Goal: Complete application form: Complete application form

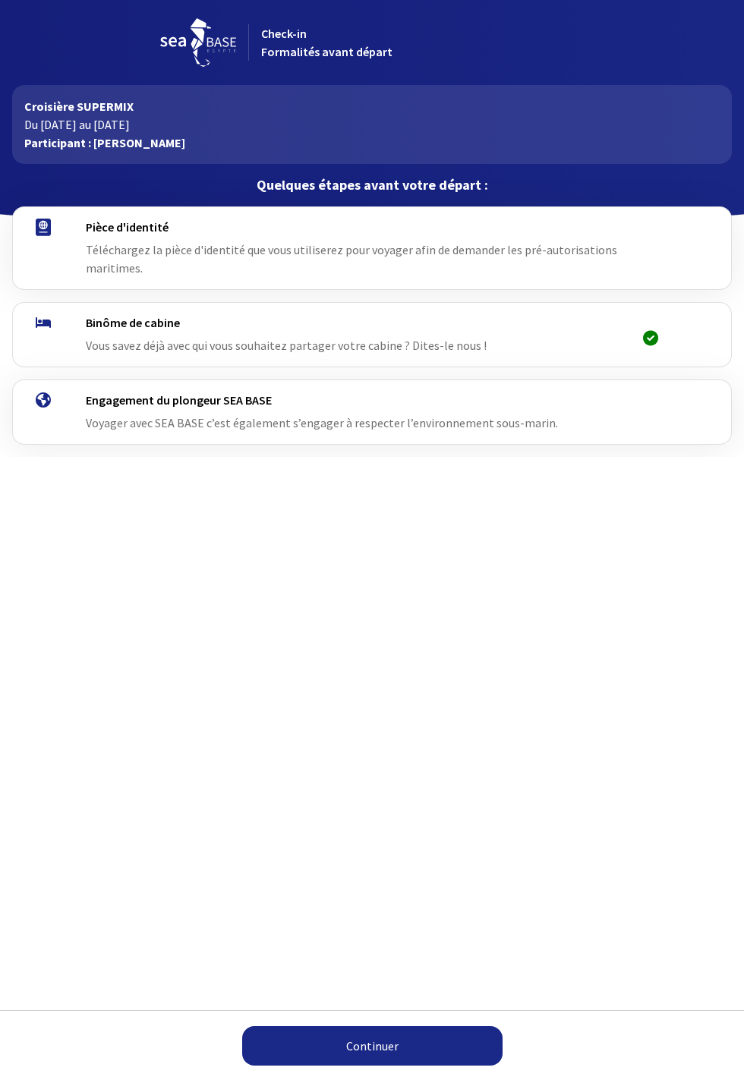
click at [456, 258] on span "Téléchargez la pièce d'identité que vous utiliserez pour voyager afin de demand…" at bounding box center [351, 258] width 531 height 33
click at [372, 1056] on link "Continuer" at bounding box center [372, 1045] width 260 height 39
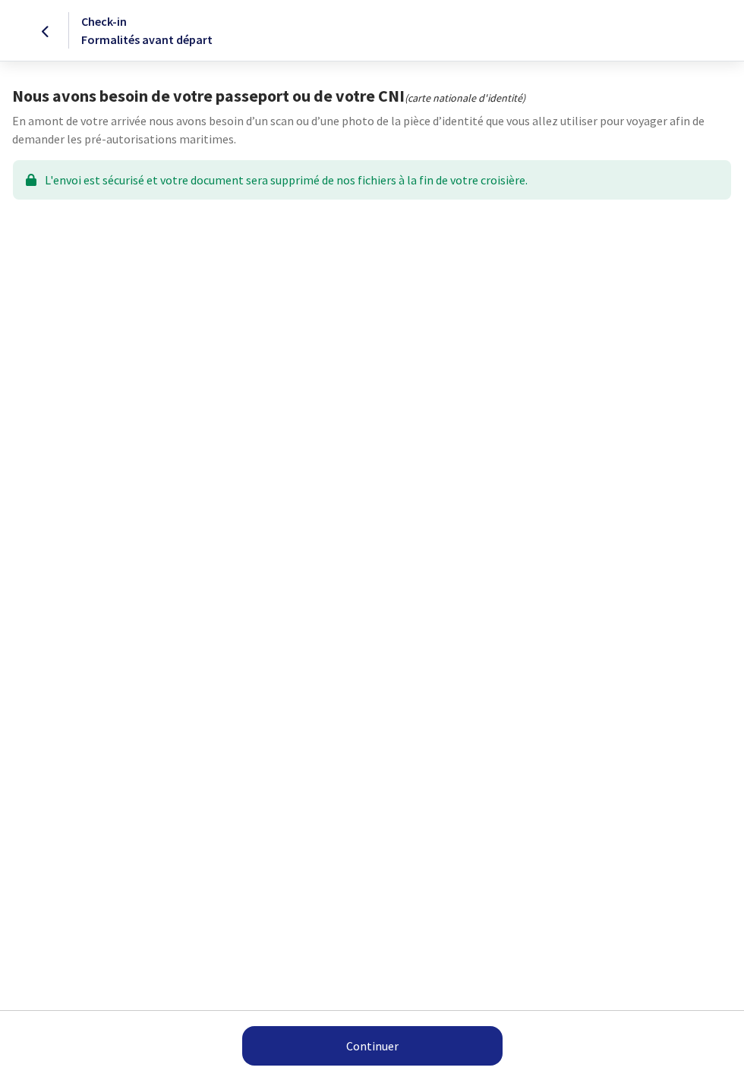
click at [400, 1053] on link "Continuer" at bounding box center [372, 1045] width 260 height 39
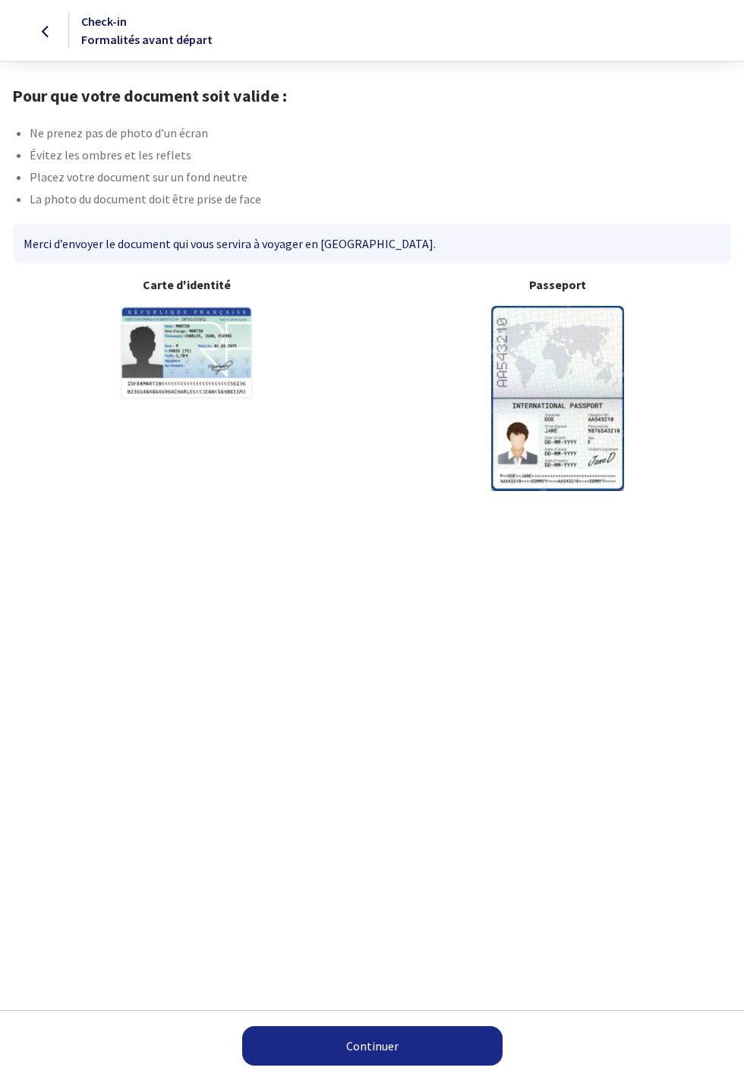
click at [568, 436] on img at bounding box center [557, 398] width 133 height 184
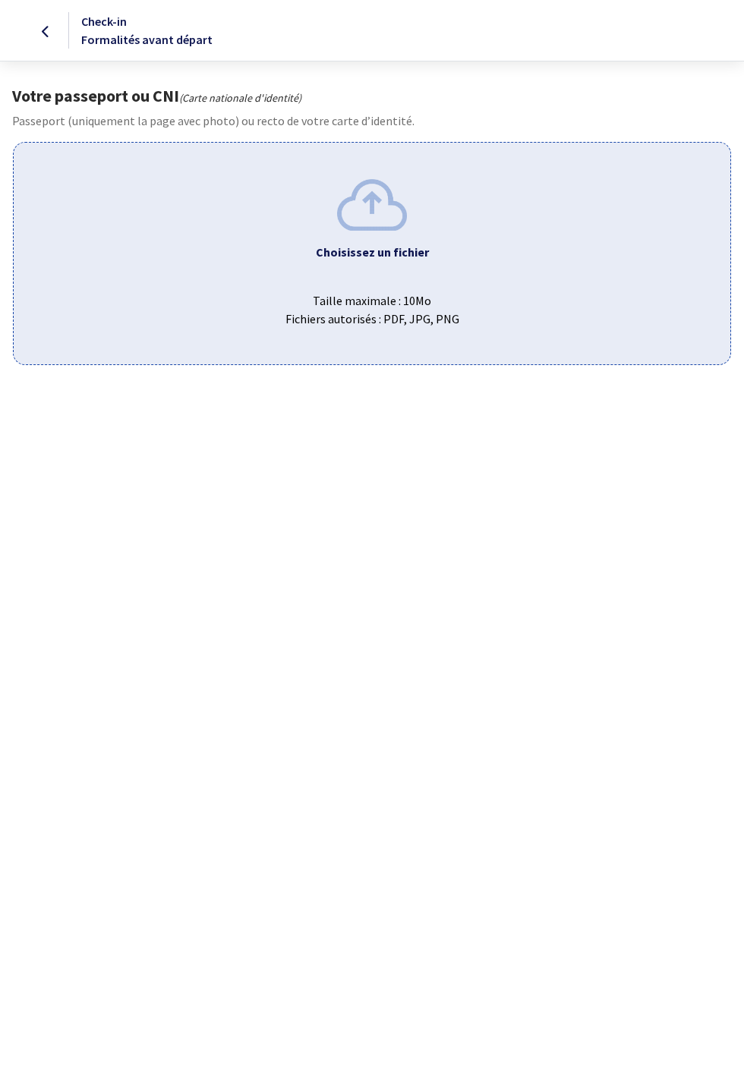
click at [377, 220] on img at bounding box center [372, 204] width 70 height 51
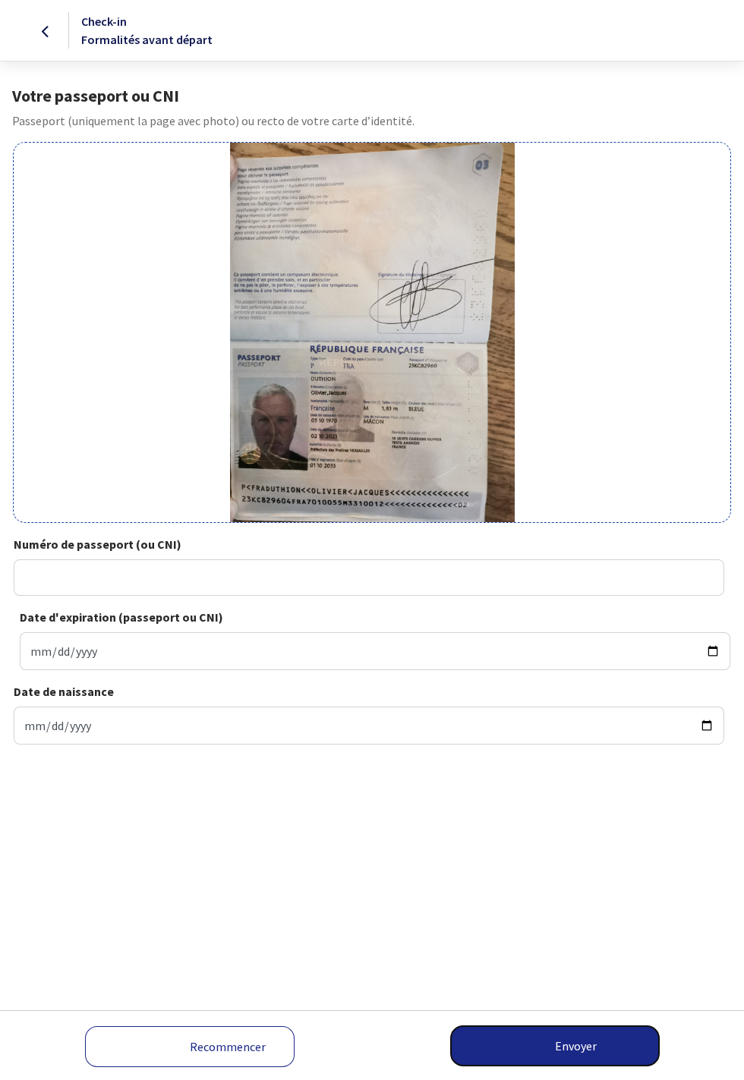
click at [579, 1042] on button "Envoyer" at bounding box center [555, 1045] width 208 height 39
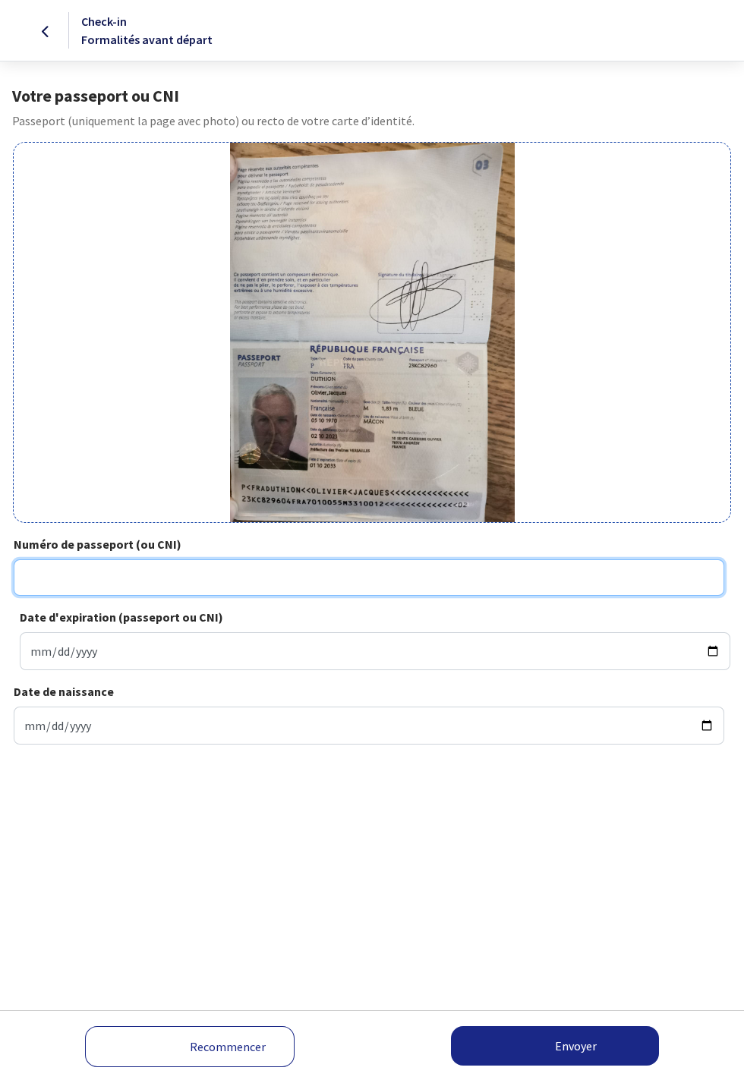
click at [168, 596] on input "Numéro de passeport (ou CNI)" at bounding box center [369, 577] width 710 height 36
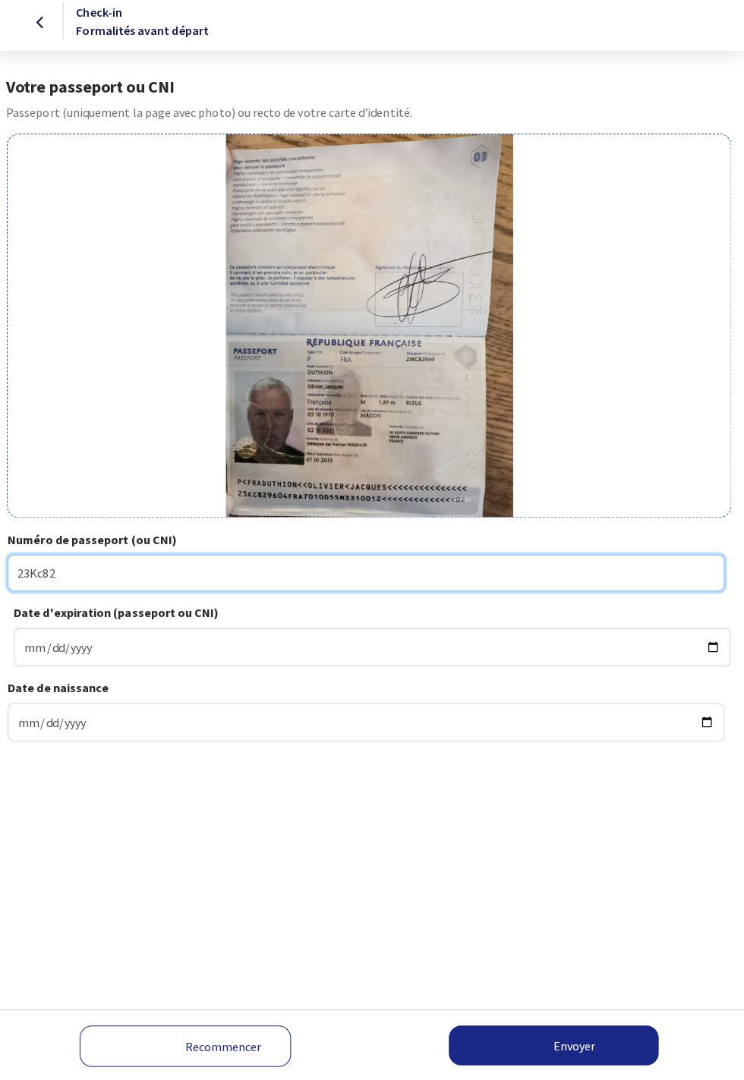
click at [112, 594] on input "23Kc82" at bounding box center [369, 577] width 710 height 36
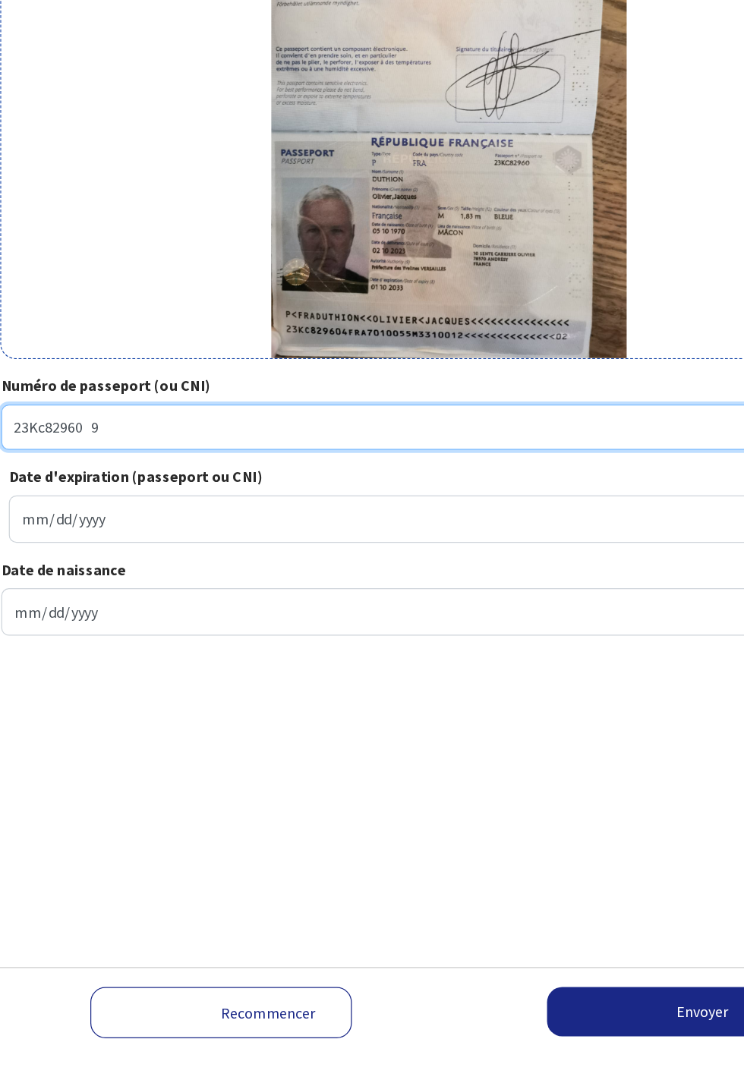
type input "23Kc82960 9"
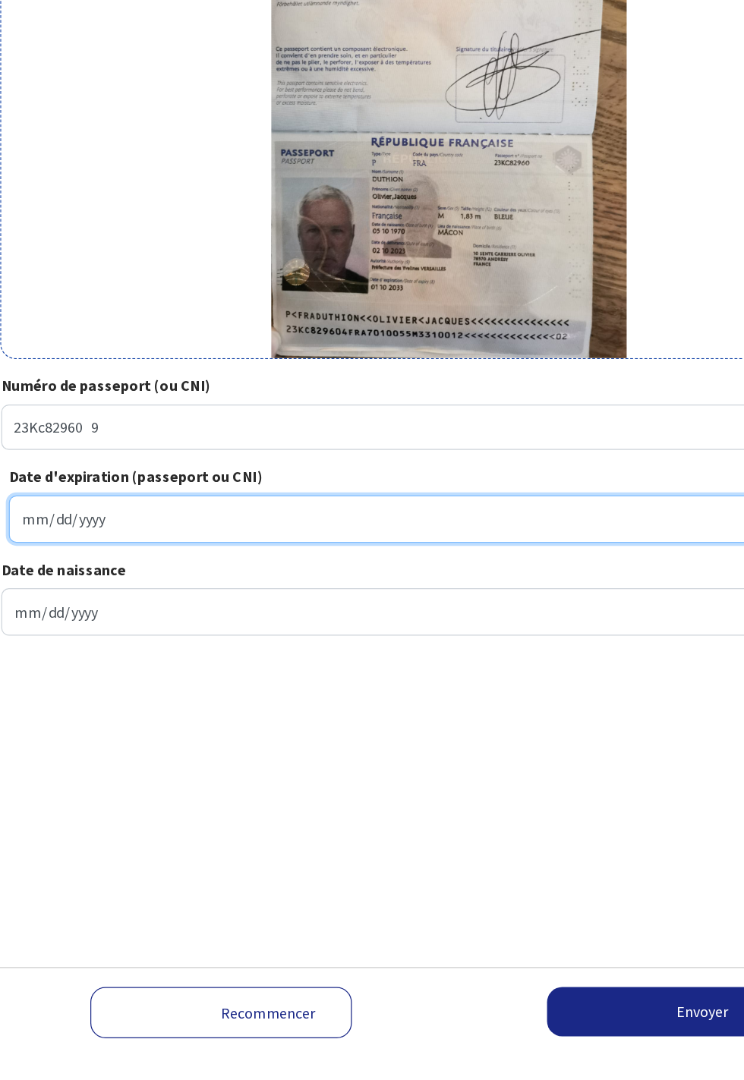
click at [79, 670] on input "Date d'expiration (passeport ou CNI)" at bounding box center [375, 651] width 710 height 38
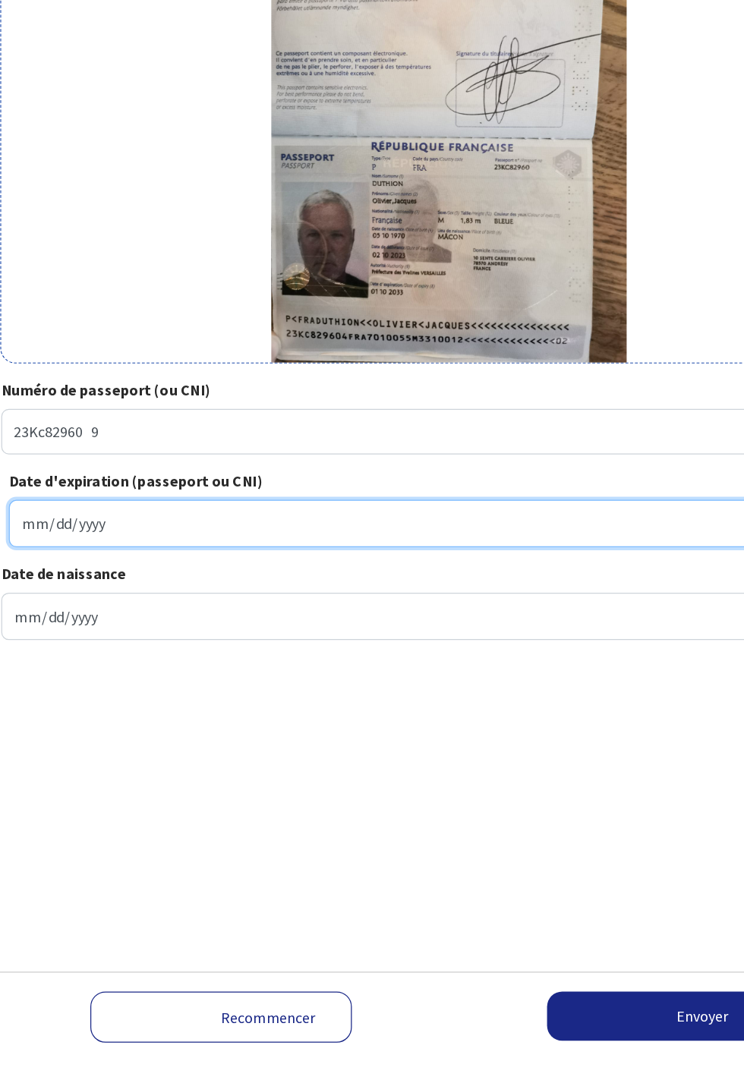
click at [124, 670] on input "2025-09-01" at bounding box center [375, 651] width 710 height 38
click at [76, 670] on input "2033-09-01" at bounding box center [375, 651] width 710 height 38
type input "2033-10-01"
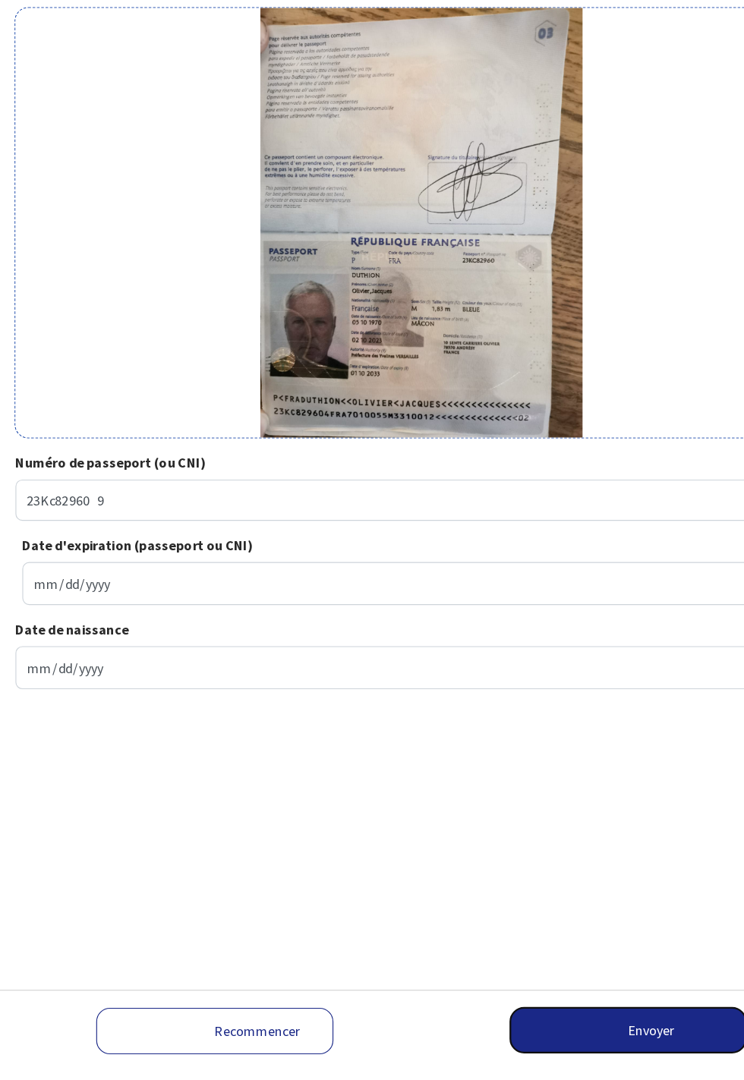
click at [565, 1066] on button "Envoyer" at bounding box center [555, 1045] width 208 height 39
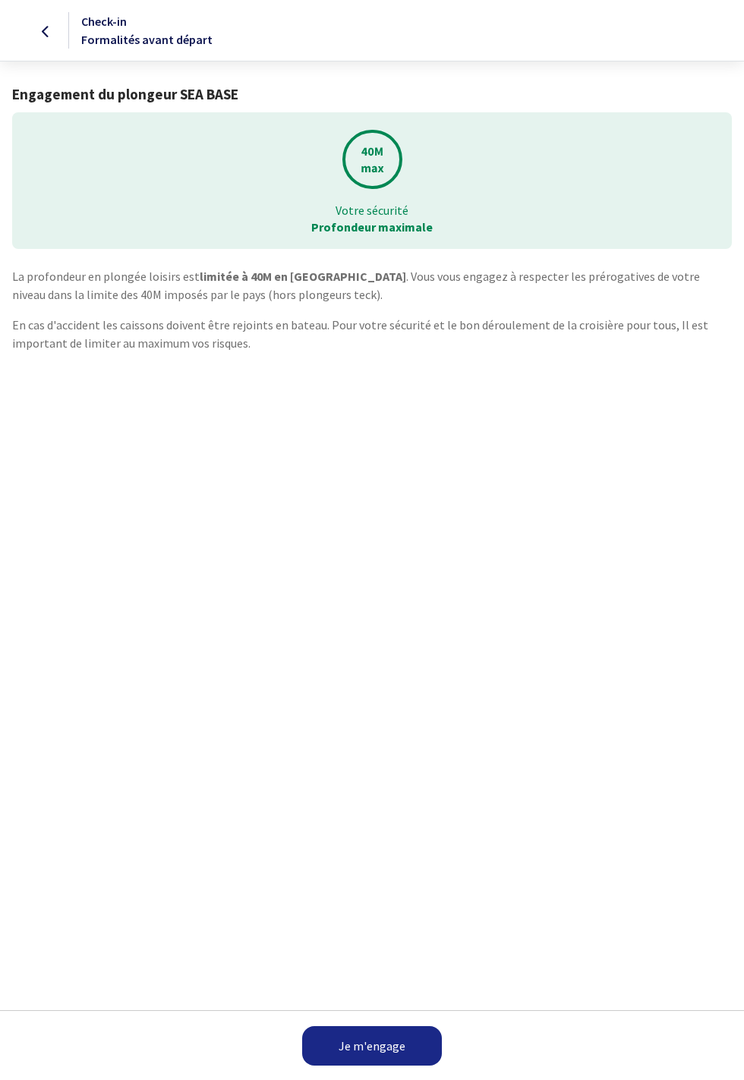
click at [393, 1050] on link "Je m'engage" at bounding box center [372, 1045] width 140 height 39
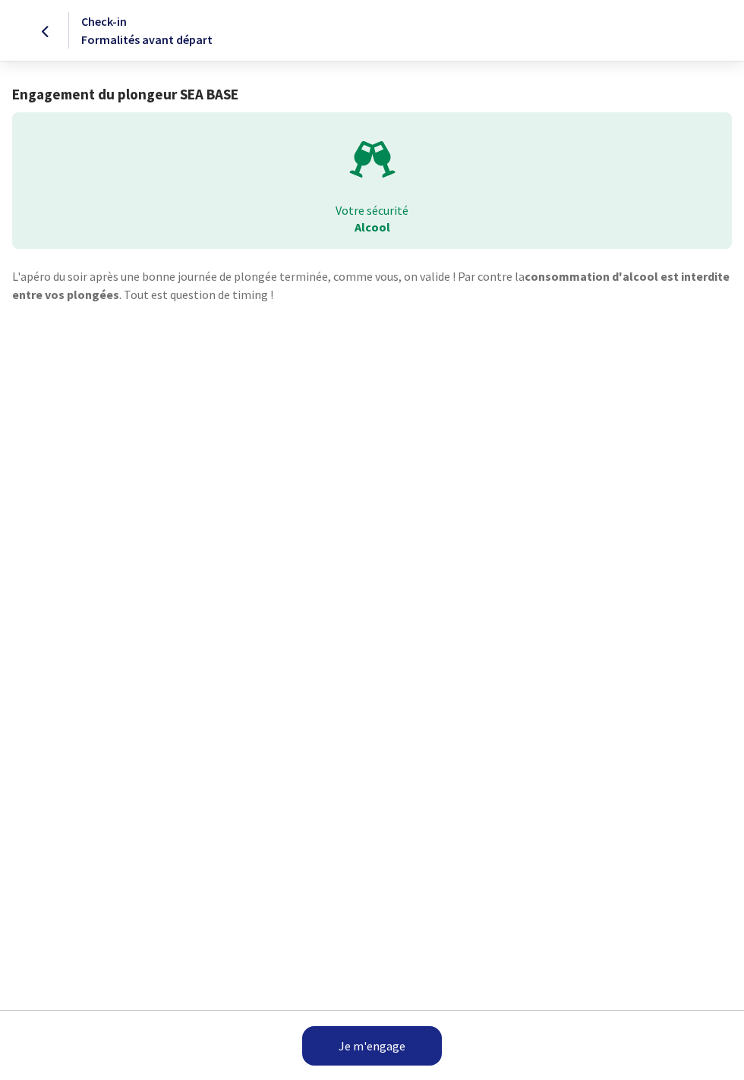
click at [389, 1052] on link "Je m'engage" at bounding box center [372, 1045] width 140 height 39
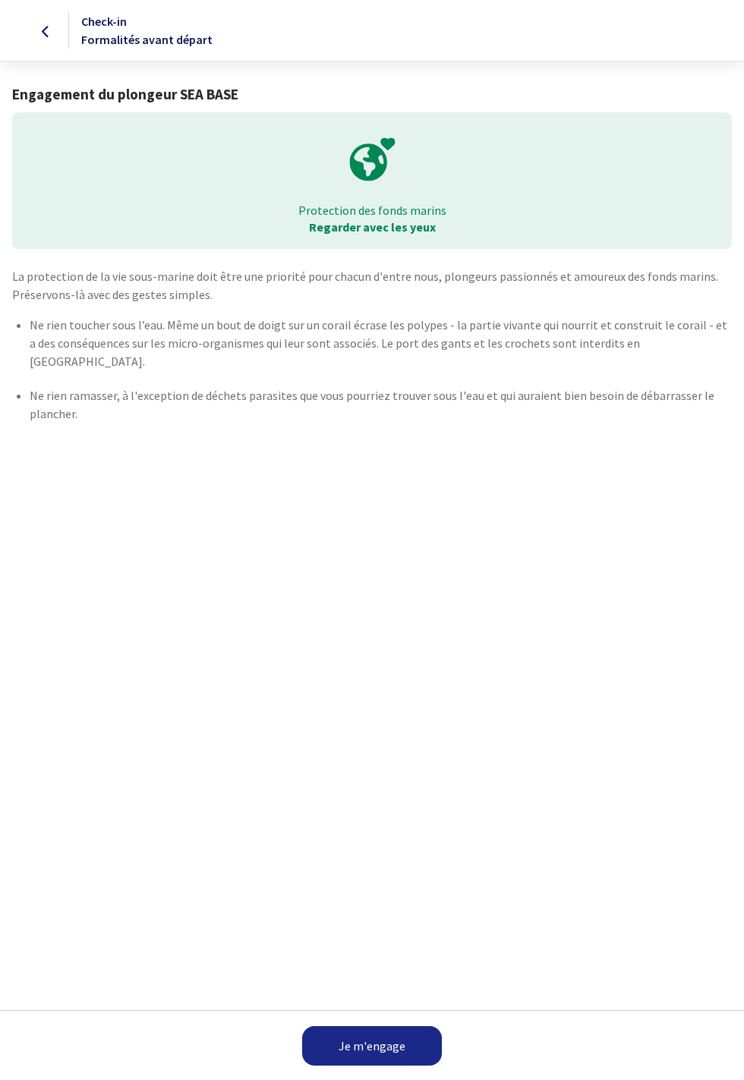
click at [398, 1050] on link "Je m'engage" at bounding box center [372, 1045] width 140 height 39
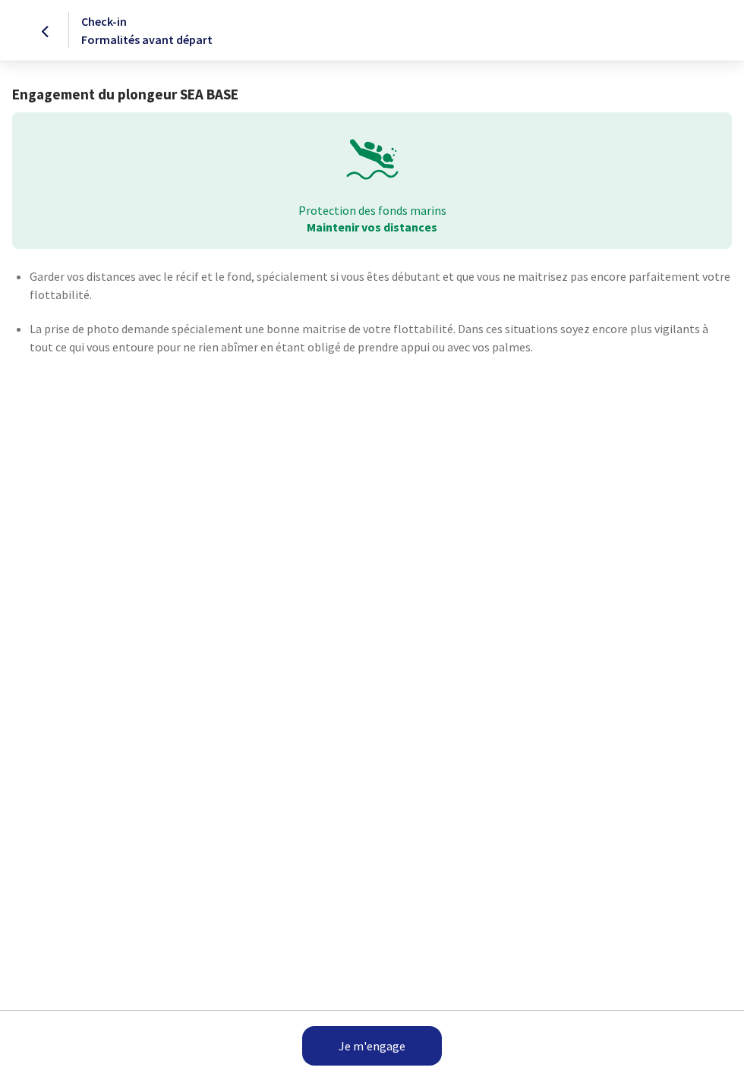
click at [410, 1044] on link "Je m'engage" at bounding box center [372, 1045] width 140 height 39
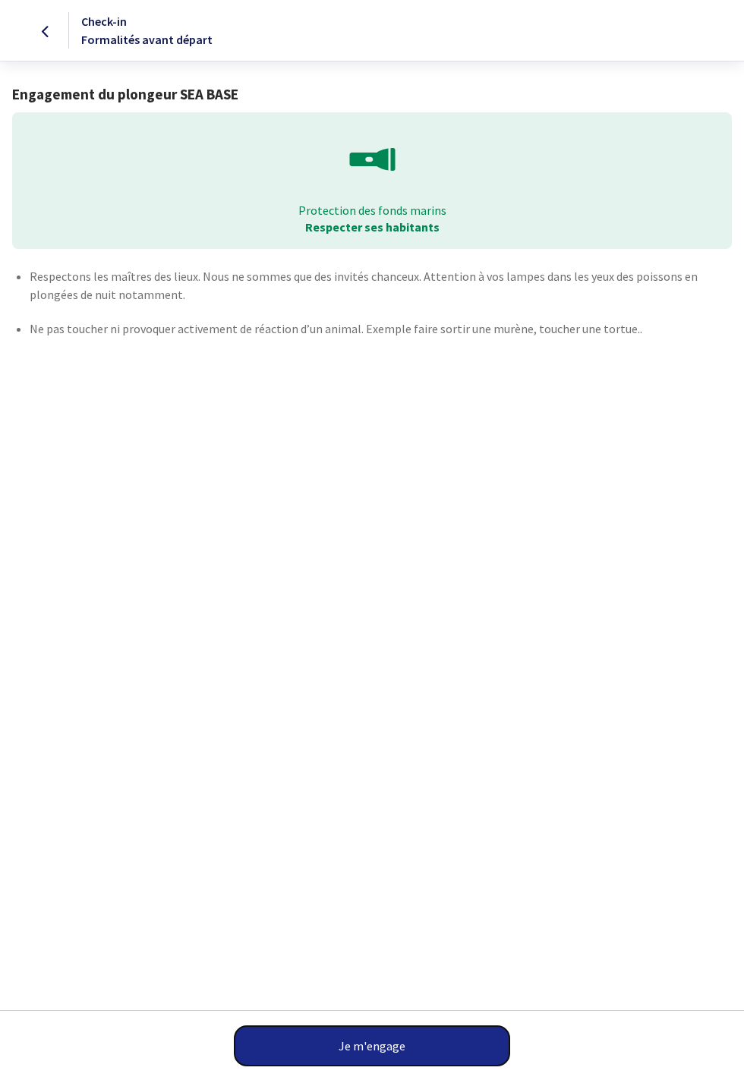
click at [393, 1053] on button "Je m'engage" at bounding box center [372, 1045] width 275 height 39
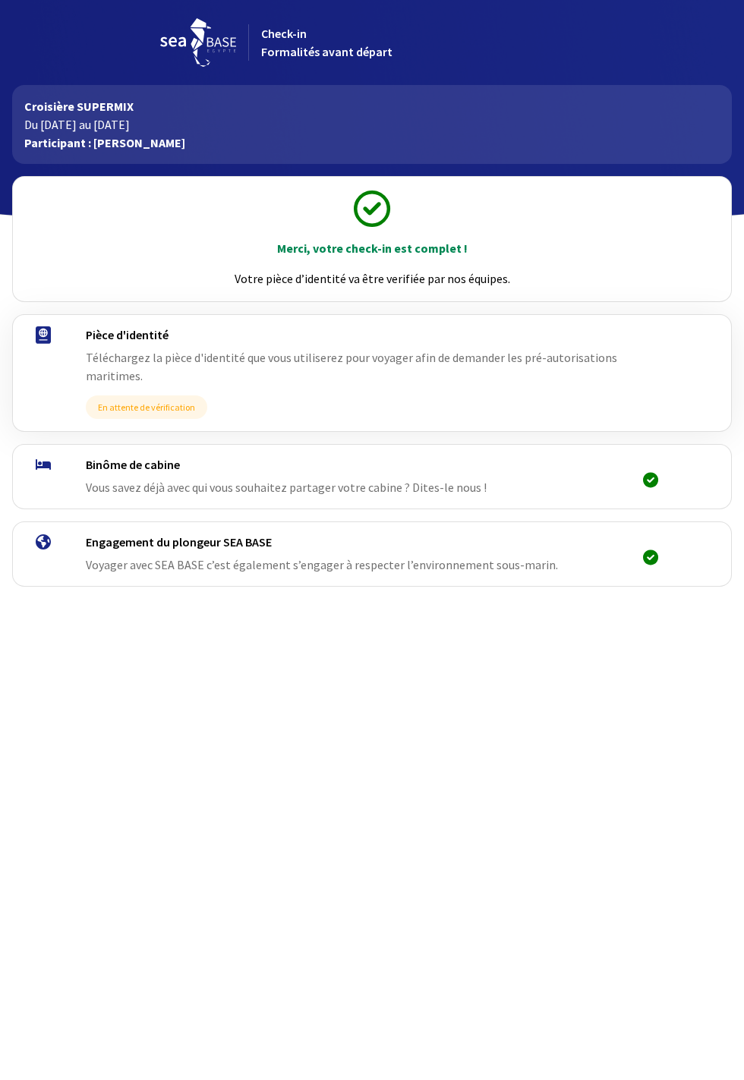
click at [191, 419] on span "En attente de vérification" at bounding box center [146, 407] width 121 height 24
